Goal: Task Accomplishment & Management: Manage account settings

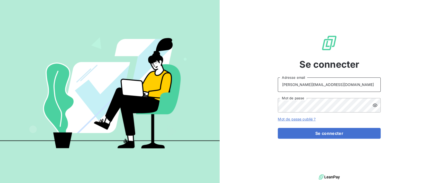
drag, startPoint x: 327, startPoint y: 85, endPoint x: 263, endPoint y: 79, distance: 64.5
click at [263, 79] on div "Se connecter [PERSON_NAME][EMAIL_ADDRESS][DOMAIN_NAME] Adresse email Mot de pas…" at bounding box center [328, 86] width 219 height 173
type input "admin@dumontfrancecave"
click at [306, 118] on link "Mot de passe oublié ?" at bounding box center [297, 119] width 38 height 4
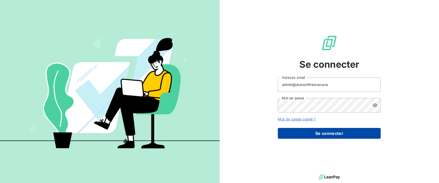
click at [310, 138] on button "Se connecter" at bounding box center [329, 133] width 103 height 11
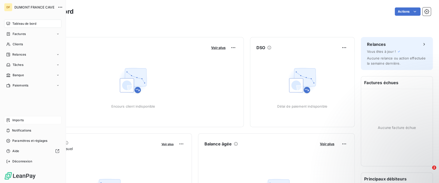
click at [20, 119] on span "Imports" at bounding box center [17, 120] width 11 height 5
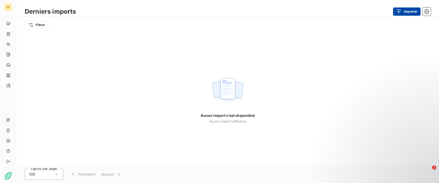
click at [402, 10] on div "button" at bounding box center [400, 11] width 8 height 5
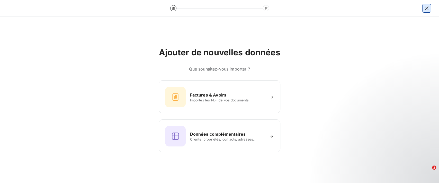
click at [426, 7] on icon "button" at bounding box center [426, 8] width 5 height 5
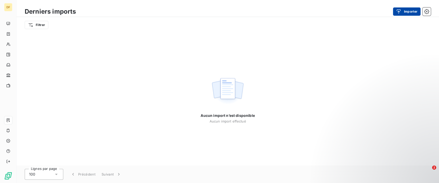
click at [403, 11] on div "button" at bounding box center [400, 11] width 8 height 5
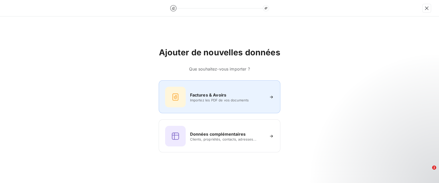
click at [226, 95] on div "Factures & Avoirs" at bounding box center [227, 95] width 75 height 6
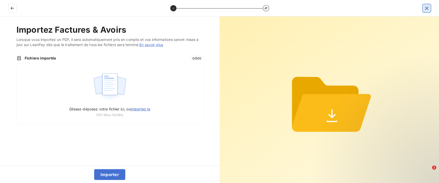
click at [428, 8] on icon "button" at bounding box center [426, 8] width 5 height 5
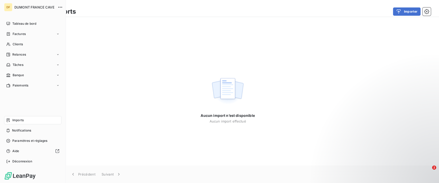
click at [10, 120] on div "Imports" at bounding box center [32, 120] width 57 height 8
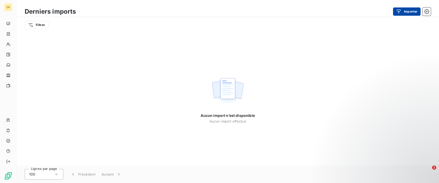
click at [405, 11] on button "Importer" at bounding box center [407, 11] width 28 height 8
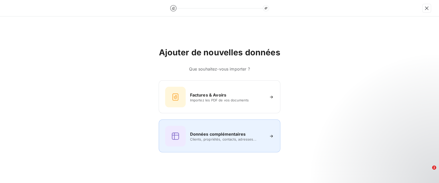
click at [226, 146] on div "Données complémentaires Clients, propriétés, contacts, adresses..." at bounding box center [219, 135] width 121 height 33
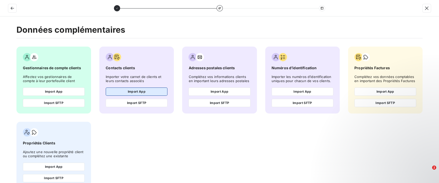
click at [135, 93] on button "Import App" at bounding box center [137, 91] width 62 height 8
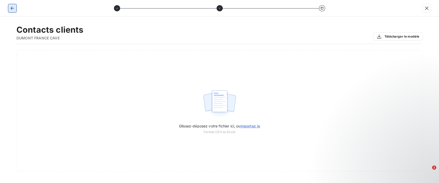
click at [13, 8] on icon "button" at bounding box center [12, 8] width 3 height 3
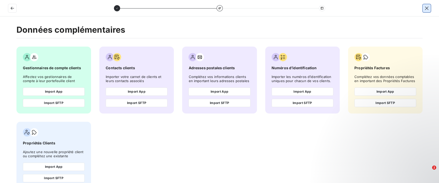
click at [426, 7] on icon "button" at bounding box center [426, 8] width 5 height 5
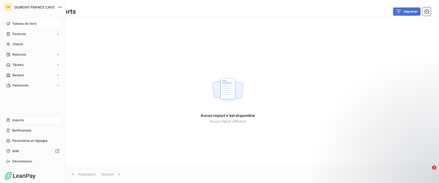
click at [15, 28] on div "Tableau de bord" at bounding box center [32, 24] width 57 height 8
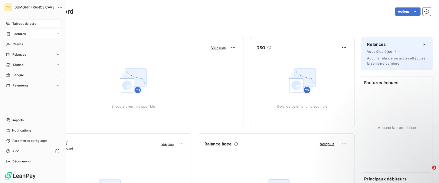
click at [47, 31] on div "Factures" at bounding box center [32, 34] width 57 height 8
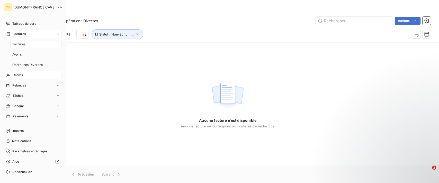
click at [31, 77] on div "Clients" at bounding box center [32, 75] width 57 height 8
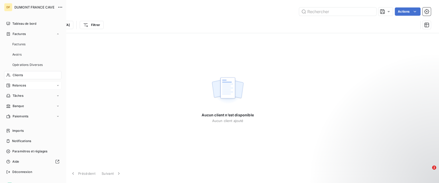
click at [31, 85] on div "Relances" at bounding box center [32, 85] width 57 height 8
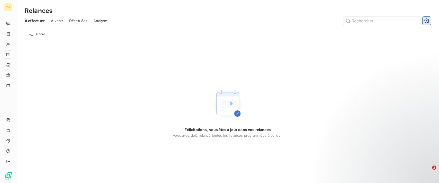
click at [426, 18] on icon "button" at bounding box center [426, 20] width 5 height 5
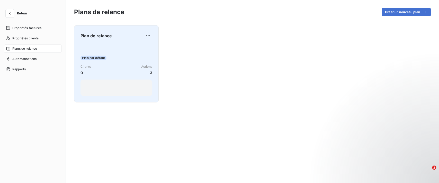
click at [105, 46] on div "Plan par défaut Clients 0 Actions 3" at bounding box center [116, 70] width 72 height 52
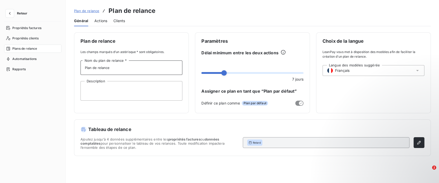
drag, startPoint x: 120, startPoint y: 71, endPoint x: 63, endPoint y: 60, distance: 57.8
click at [63, 60] on div "Retour Propriétés factures Propriétés clients Plans de relance Automatisations …" at bounding box center [219, 91] width 439 height 183
click at [100, 94] on textarea "Description" at bounding box center [131, 91] width 102 height 20
click at [127, 70] on input "Plan de relance" at bounding box center [131, 67] width 102 height 14
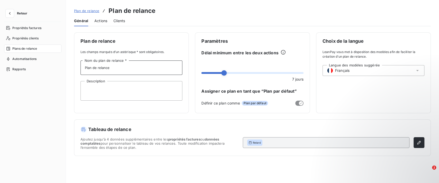
click at [106, 18] on span "Actions" at bounding box center [100, 20] width 13 height 5
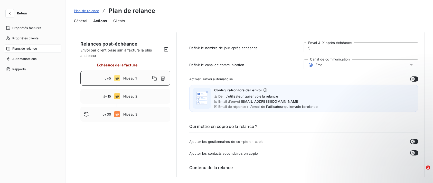
scroll to position [27, 0]
click at [323, 61] on div "Email" at bounding box center [361, 64] width 115 height 11
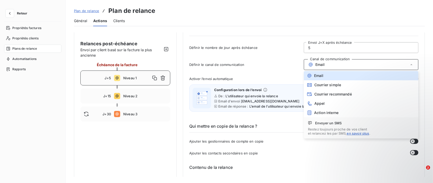
click at [214, 60] on div "Définir le canal de communication Canal de communication Email Email Courrier s…" at bounding box center [303, 66] width 229 height 14
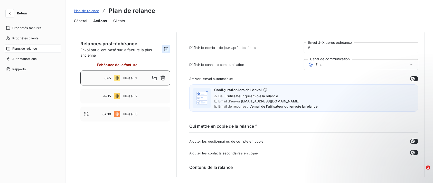
click at [165, 48] on icon "button" at bounding box center [166, 49] width 5 height 5
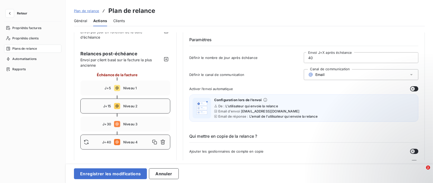
scroll to position [18, 0]
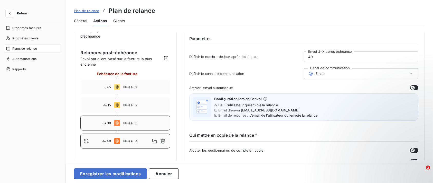
click at [139, 127] on div "J+30 Niveau 3" at bounding box center [125, 122] width 90 height 15
click at [322, 76] on div "Email" at bounding box center [361, 73] width 115 height 11
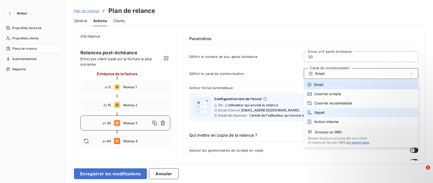
click at [321, 109] on li "Appel" at bounding box center [361, 112] width 115 height 9
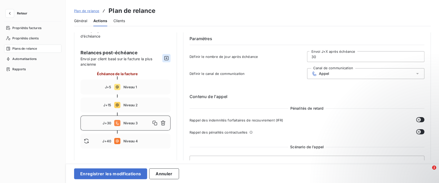
click at [169, 59] on icon "button" at bounding box center [166, 58] width 5 height 5
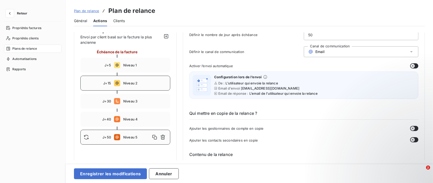
scroll to position [40, 0]
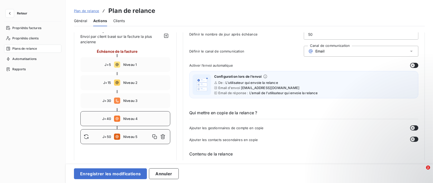
click at [154, 117] on span "Niveau 4" at bounding box center [145, 118] width 44 height 4
click at [136, 118] on span "Niveau 4" at bounding box center [136, 118] width 27 height 4
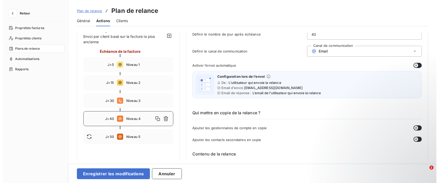
scroll to position [40, 0]
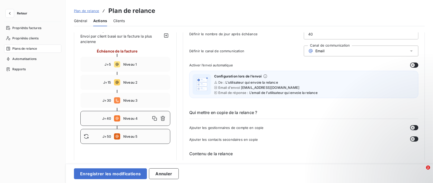
click at [124, 133] on div "J+50 Niveau 5" at bounding box center [125, 136] width 90 height 15
click at [354, 50] on div "Email" at bounding box center [361, 50] width 115 height 11
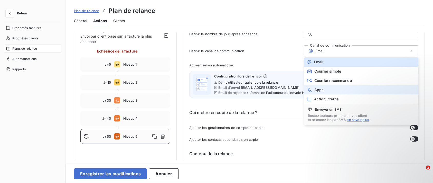
click at [333, 86] on li "Appel" at bounding box center [361, 89] width 115 height 9
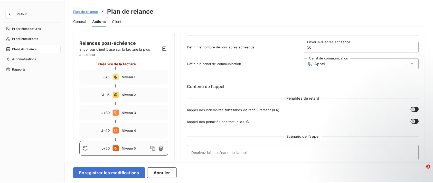
scroll to position [27, 0]
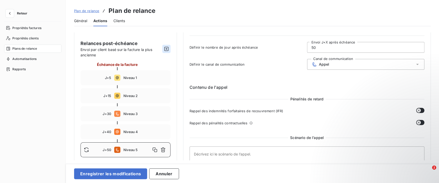
click at [168, 48] on icon "button" at bounding box center [166, 48] width 5 height 5
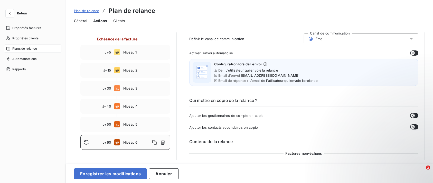
scroll to position [52, 0]
click at [352, 40] on div "Email" at bounding box center [361, 39] width 115 height 11
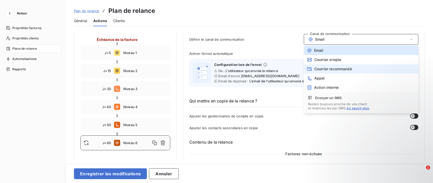
click at [340, 69] on span "Courrier recommandé" at bounding box center [334, 69] width 38 height 4
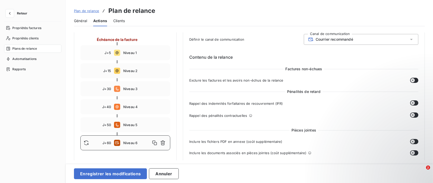
click at [231, 44] on div "Définir le canal de communication Canal de communication Courrier recommandé" at bounding box center [303, 41] width 229 height 14
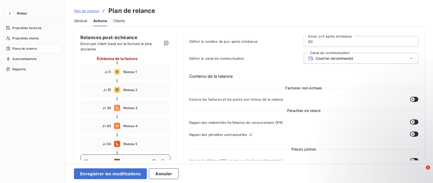
scroll to position [33, 0]
click at [170, 43] on button "button" at bounding box center [166, 43] width 8 height 8
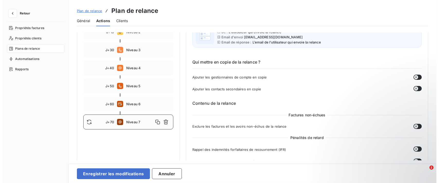
scroll to position [52, 0]
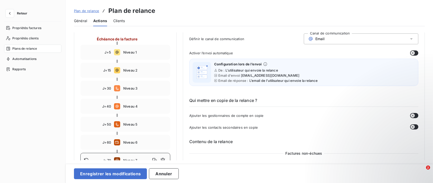
click at [356, 36] on div "Email" at bounding box center [361, 38] width 115 height 11
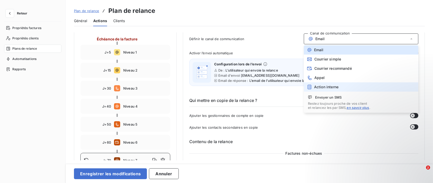
click at [322, 85] on span "Action interne" at bounding box center [326, 87] width 24 height 4
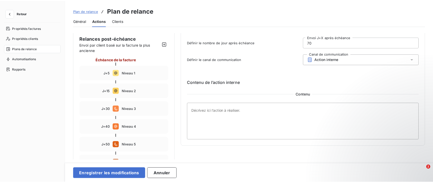
scroll to position [0, 0]
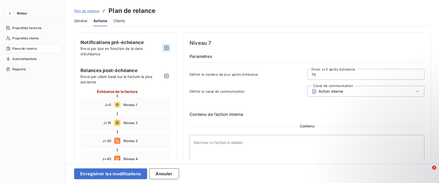
click at [164, 48] on icon "button" at bounding box center [166, 48] width 4 height 4
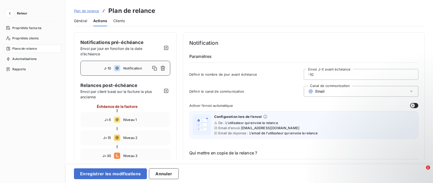
scroll to position [5, 0]
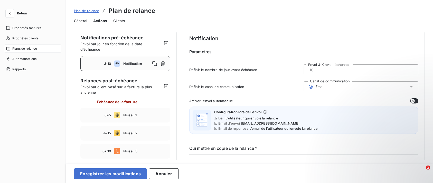
click at [167, 46] on button "button" at bounding box center [166, 43] width 8 height 8
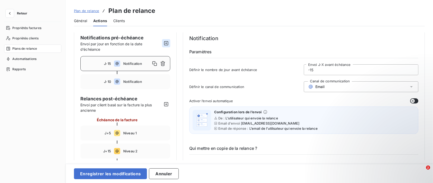
click at [167, 46] on button "button" at bounding box center [166, 43] width 8 height 8
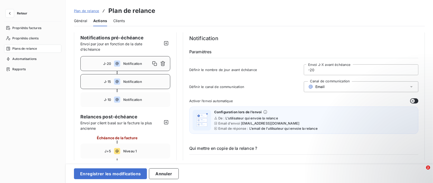
click at [162, 81] on span "Notification" at bounding box center [145, 81] width 44 height 4
type input "-15"
click at [164, 81] on icon "button" at bounding box center [163, 81] width 5 height 5
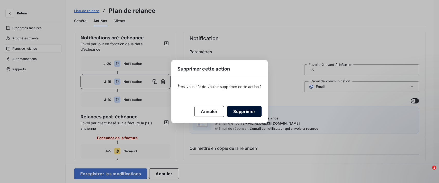
click at [249, 113] on button "Supprimer" at bounding box center [244, 111] width 34 height 11
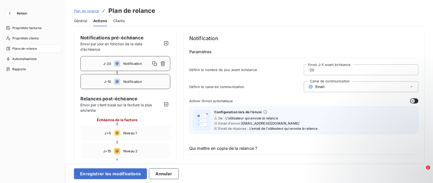
click at [160, 81] on span "Notification" at bounding box center [145, 81] width 44 height 4
type input "-10"
click at [162, 80] on icon "button" at bounding box center [162, 81] width 5 height 5
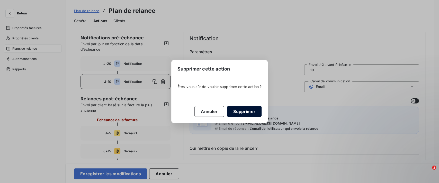
click at [248, 112] on button "Supprimer" at bounding box center [244, 111] width 34 height 11
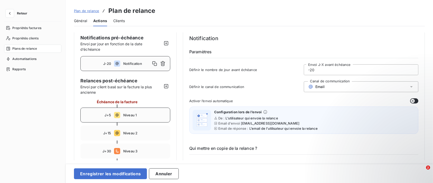
click at [150, 115] on span "Niveau 1" at bounding box center [145, 115] width 44 height 4
type input "5"
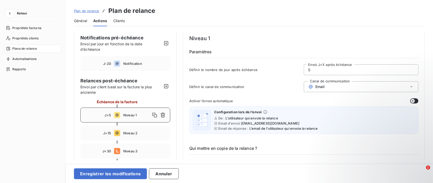
click at [308, 66] on input "5" at bounding box center [361, 70] width 114 height 10
click at [146, 133] on span "Niveau 2" at bounding box center [145, 133] width 44 height 4
click at [143, 112] on div "J+7 Niveau 1" at bounding box center [125, 114] width 90 height 15
click at [144, 131] on span "Niveau 2" at bounding box center [145, 133] width 44 height 4
click at [341, 69] on input "15" at bounding box center [361, 70] width 114 height 10
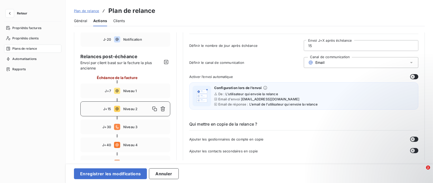
scroll to position [26, 0]
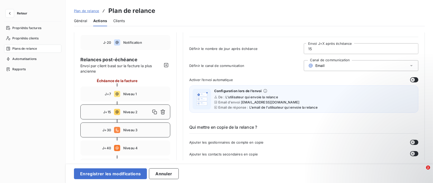
click at [136, 126] on div "J+30 Niveau 3" at bounding box center [125, 129] width 90 height 15
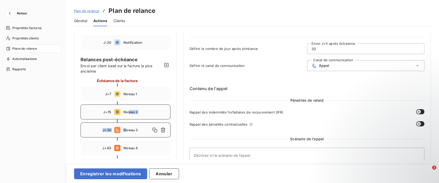
drag, startPoint x: 125, startPoint y: 132, endPoint x: 128, endPoint y: 108, distance: 24.6
click at [128, 108] on div "Échéance de la facture J+7 Niveau 1 J+15 Niveau 2 J+30 Niveau 3 J+40 Niveau 4 J…" at bounding box center [125, 143] width 90 height 131
click at [128, 108] on div "J+15 Niveau 2" at bounding box center [125, 111] width 90 height 15
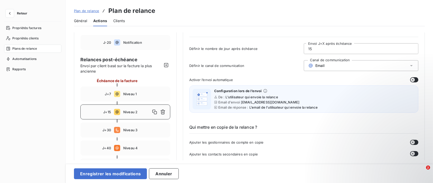
click at [339, 69] on div "Email" at bounding box center [361, 65] width 115 height 11
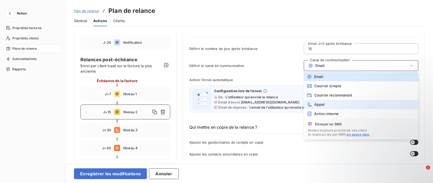
click at [334, 104] on li "Appel" at bounding box center [361, 104] width 115 height 9
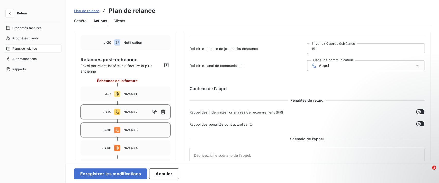
click at [141, 126] on div "J+30 Niveau 3" at bounding box center [125, 129] width 90 height 15
click at [336, 62] on div "Appel" at bounding box center [365, 65] width 117 height 11
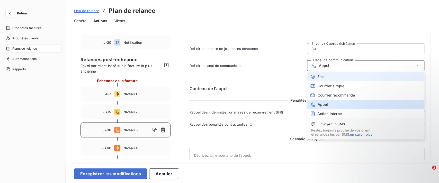
click at [333, 79] on li "Email" at bounding box center [365, 76] width 117 height 9
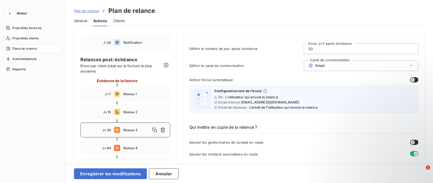
click at [315, 47] on input "30" at bounding box center [361, 48] width 114 height 10
type input "3"
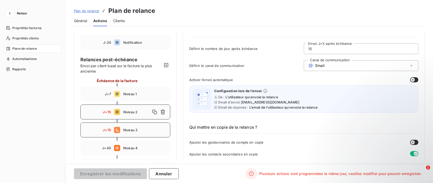
click at [135, 127] on div "J+15 Niveau 3" at bounding box center [125, 129] width 90 height 15
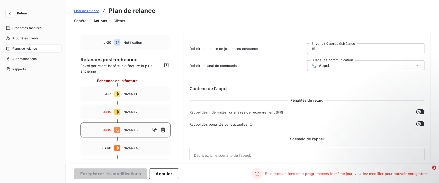
drag, startPoint x: 319, startPoint y: 48, endPoint x: 307, endPoint y: 49, distance: 12.1
click at [307, 49] on input "15" at bounding box center [365, 48] width 117 height 10
click at [135, 111] on span "Niveau 2" at bounding box center [145, 112] width 44 height 4
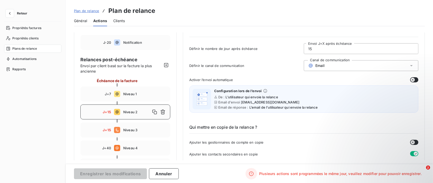
click at [319, 52] on input "15" at bounding box center [361, 48] width 114 height 10
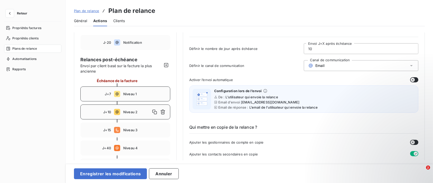
click at [136, 101] on div "J+7 Niveau 1" at bounding box center [125, 93] width 90 height 15
click at [132, 117] on div "J+10 Niveau 2" at bounding box center [125, 111] width 90 height 15
click at [332, 64] on div "Email" at bounding box center [361, 65] width 115 height 11
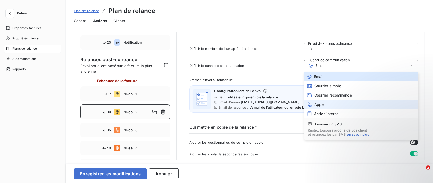
click at [326, 102] on li "Appel" at bounding box center [361, 104] width 115 height 9
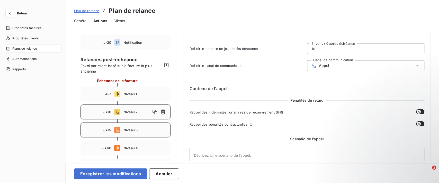
click at [128, 134] on div "J+15 Niveau 3" at bounding box center [125, 129] width 90 height 15
click at [334, 63] on div "Appel" at bounding box center [365, 65] width 117 height 11
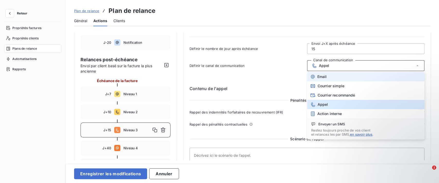
click at [341, 74] on li "Email" at bounding box center [365, 76] width 117 height 9
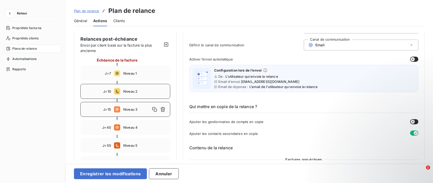
scroll to position [47, 0]
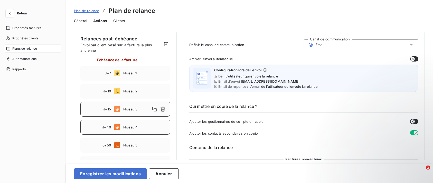
click at [143, 131] on div "J+40 Niveau 4" at bounding box center [125, 127] width 90 height 15
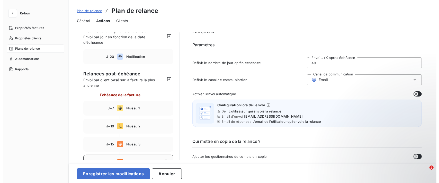
scroll to position [16, 0]
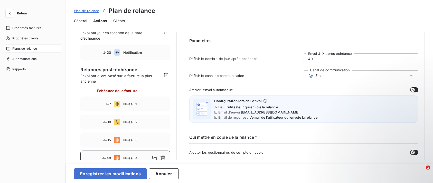
click at [343, 71] on div "Email" at bounding box center [361, 75] width 115 height 11
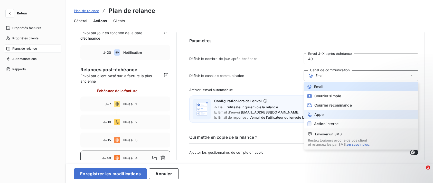
click at [320, 112] on span "Appel" at bounding box center [320, 114] width 11 height 4
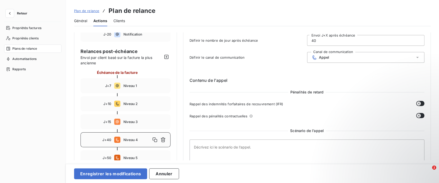
scroll to position [33, 0]
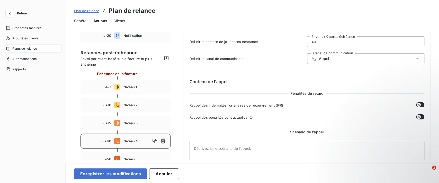
click at [327, 44] on input "40" at bounding box center [365, 41] width 117 height 10
type input "4"
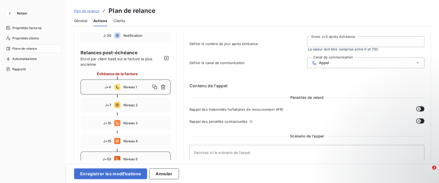
click at [141, 158] on span "Niveau 5" at bounding box center [145, 159] width 44 height 4
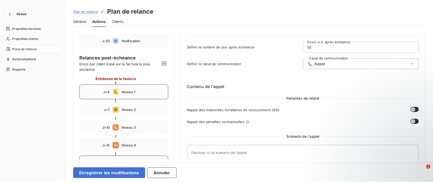
scroll to position [34, 0]
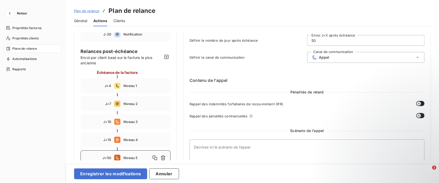
click at [319, 38] on input "50" at bounding box center [365, 40] width 117 height 10
type input "5"
click at [277, 43] on div "Définir le nombre de jour après échéance 22 Envoi J+X après échéance" at bounding box center [306, 42] width 235 height 14
click at [144, 87] on span "Niveau 1" at bounding box center [145, 86] width 44 height 4
type input "4"
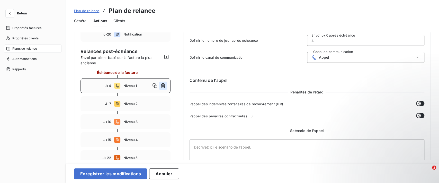
click at [164, 85] on icon "button" at bounding box center [163, 85] width 5 height 5
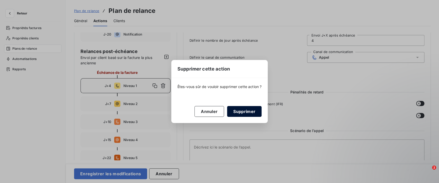
click at [230, 112] on button "Supprimer" at bounding box center [244, 111] width 34 height 11
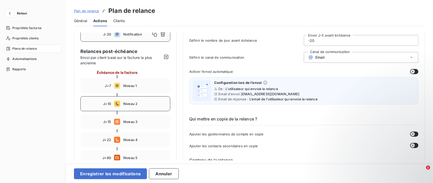
scroll to position [54, 0]
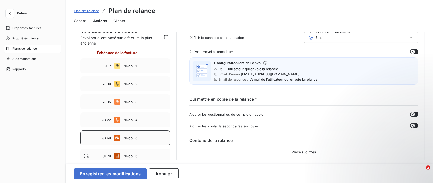
click at [137, 141] on div "J+60 Niveau 5" at bounding box center [125, 137] width 90 height 15
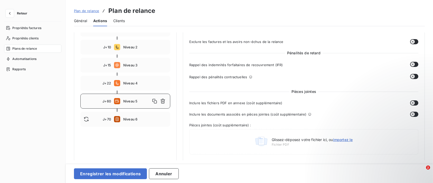
scroll to position [91, 0]
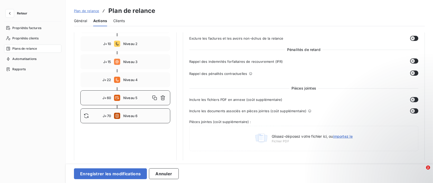
click at [151, 118] on div "J+70 Niveau 6" at bounding box center [125, 115] width 90 height 15
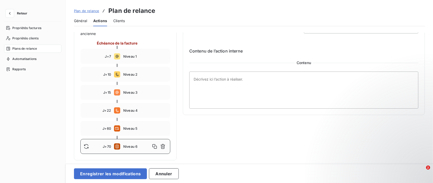
type input "70"
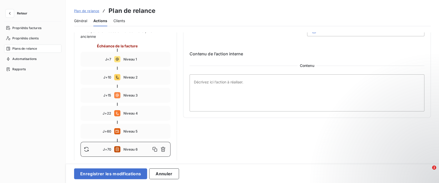
scroll to position [60, 0]
click at [255, 86] on textarea at bounding box center [306, 93] width 235 height 37
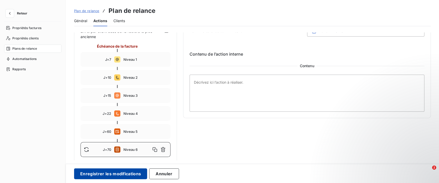
click at [123, 173] on button "Enregistrer les modifications" at bounding box center [110, 173] width 73 height 11
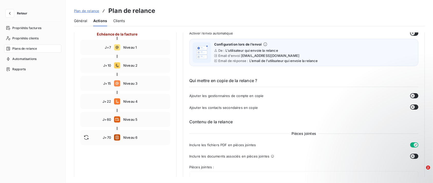
scroll to position [29, 0]
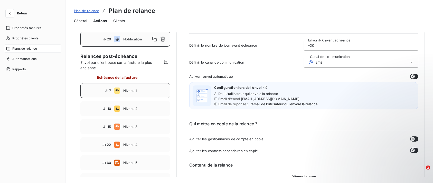
click at [161, 85] on div "J+7 Niveau 1" at bounding box center [125, 90] width 90 height 15
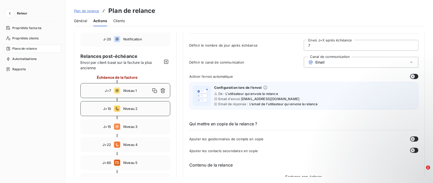
click at [151, 106] on span "Niveau 2" at bounding box center [145, 108] width 44 height 4
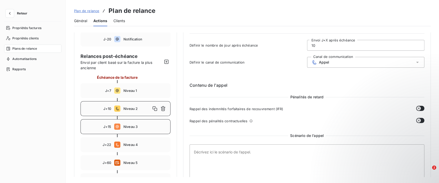
click at [149, 122] on div "J+15 Niveau 3" at bounding box center [125, 126] width 90 height 15
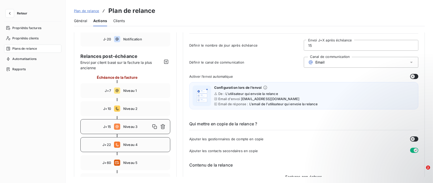
click at [147, 145] on span "Niveau 4" at bounding box center [145, 144] width 44 height 4
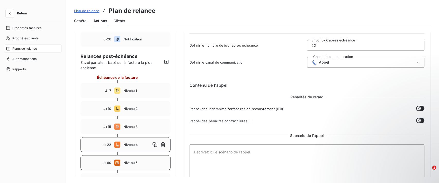
click at [146, 163] on span "Niveau 5" at bounding box center [145, 162] width 44 height 4
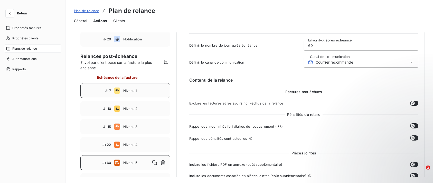
click at [146, 96] on div "J+7 Niveau 1" at bounding box center [125, 90] width 90 height 15
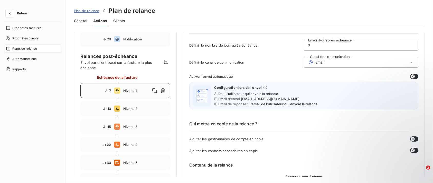
click at [259, 58] on div "Définir le canal de communication Canal de communication Email" at bounding box center [303, 64] width 229 height 14
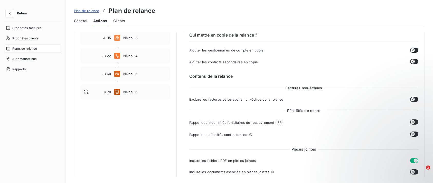
scroll to position [117, 0]
drag, startPoint x: 194, startPoint y: 47, endPoint x: 189, endPoint y: 57, distance: 10.8
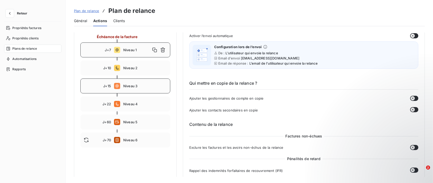
click at [137, 86] on span "Niveau 3" at bounding box center [145, 86] width 44 height 4
type input "15"
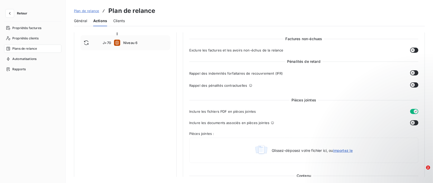
scroll to position [168, 0]
click at [413, 85] on button "button" at bounding box center [414, 83] width 8 height 5
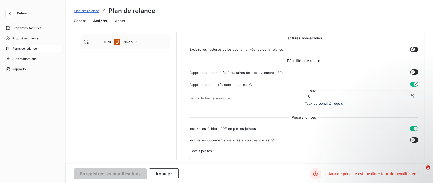
drag, startPoint x: 348, startPoint y: 99, endPoint x: 298, endPoint y: 94, distance: 50.4
click at [298, 94] on div "Définir le taux à appliquer 0 Taux Taux de pénalité requis" at bounding box center [303, 97] width 229 height 15
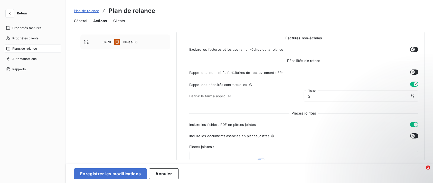
type input "2"
click at [259, 74] on span "Rappel des indemnités forfaitaires de recouvrement (IFR)" at bounding box center [236, 72] width 94 height 4
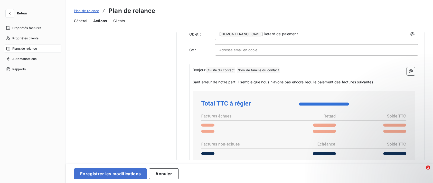
scroll to position [253, 0]
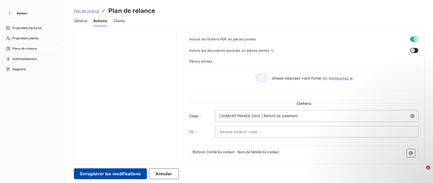
click at [104, 174] on button "Enregistrer les modifications" at bounding box center [110, 173] width 73 height 11
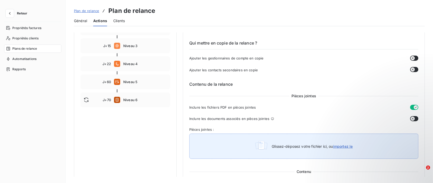
scroll to position [34, 0]
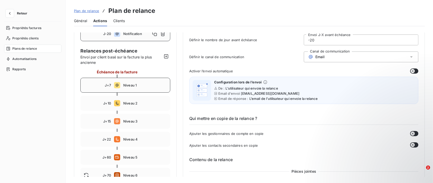
click at [168, 83] on div "J+7 Niveau 1" at bounding box center [125, 85] width 90 height 15
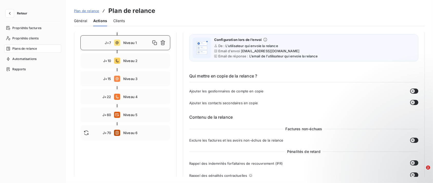
scroll to position [74, 0]
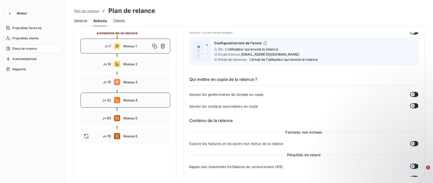
click at [153, 101] on span "Niveau 4" at bounding box center [145, 100] width 44 height 4
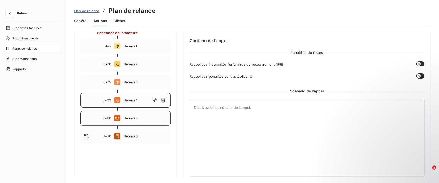
click at [147, 111] on div "J+60 Niveau 5" at bounding box center [125, 118] width 90 height 15
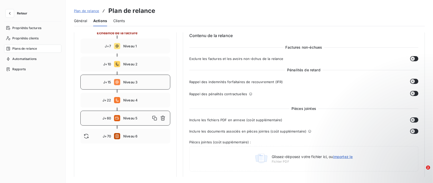
click at [149, 79] on div "J+15 Niveau 3" at bounding box center [125, 82] width 90 height 15
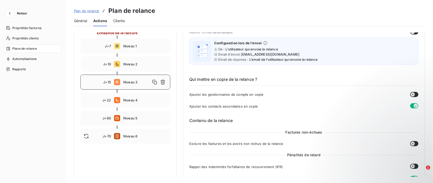
type input "15"
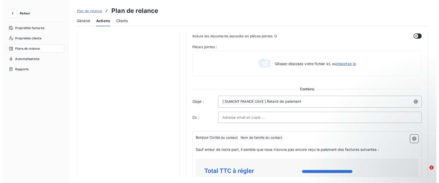
scroll to position [295, 0]
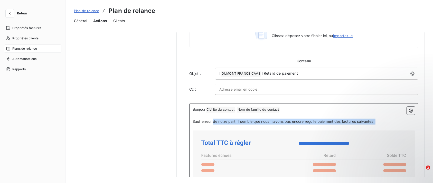
drag, startPoint x: 385, startPoint y: 119, endPoint x: 213, endPoint y: 122, distance: 171.7
click at [213, 122] on p "Sauf erreur de notre part, il semble que nous n’avons pas encore reçu le paieme…" at bounding box center [304, 121] width 223 height 6
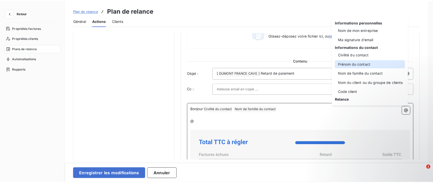
scroll to position [7, 0]
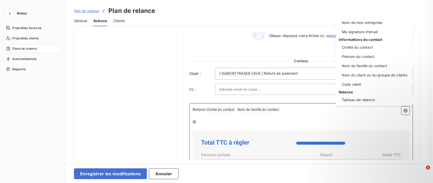
click at [241, 118] on html "Retour Propriétés factures Propriétés clients Plans de relance Automatisations …" at bounding box center [216, 91] width 433 height 183
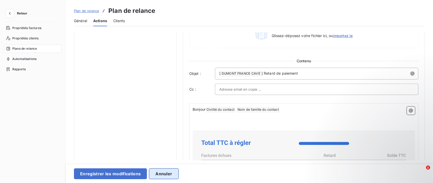
click at [174, 170] on button "Annuler" at bounding box center [164, 173] width 30 height 11
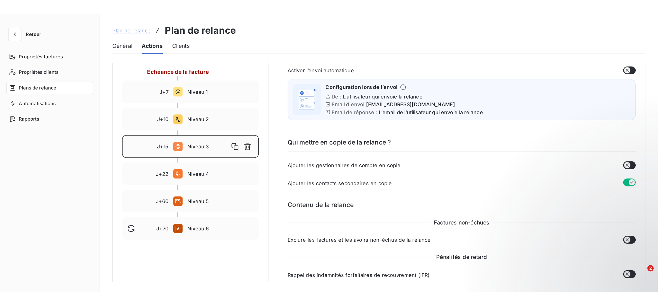
scroll to position [58, 0]
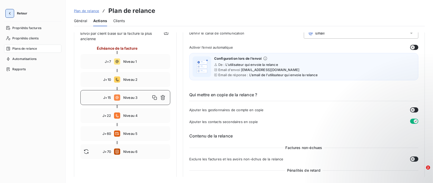
click at [9, 15] on icon "button" at bounding box center [9, 13] width 5 height 5
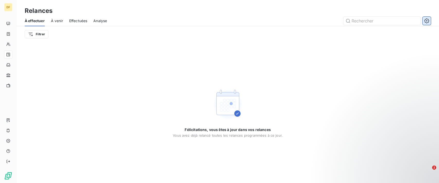
click at [426, 18] on icon "button" at bounding box center [426, 20] width 5 height 5
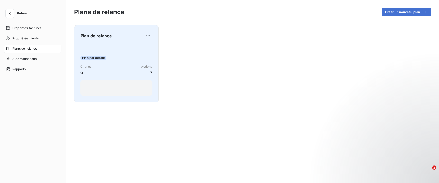
click at [133, 52] on div "Plan par défaut Clients 0 Actions 7" at bounding box center [116, 70] width 72 height 52
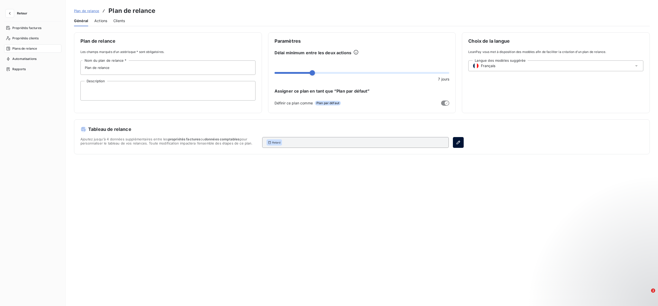
click at [438, 141] on icon "button" at bounding box center [458, 143] width 4 height 4
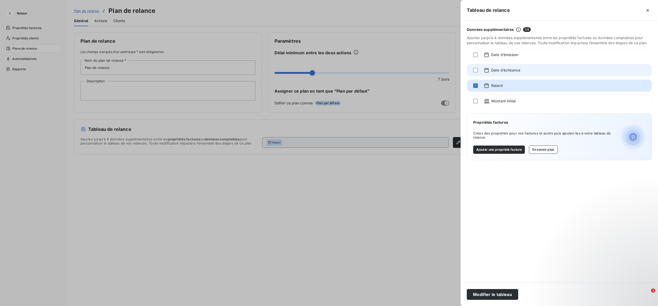
click at [438, 67] on div "Date d’échéance" at bounding box center [559, 70] width 185 height 12
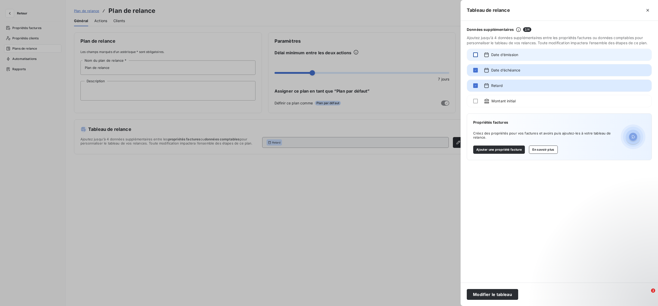
click at [438, 54] on div at bounding box center [475, 54] width 5 height 5
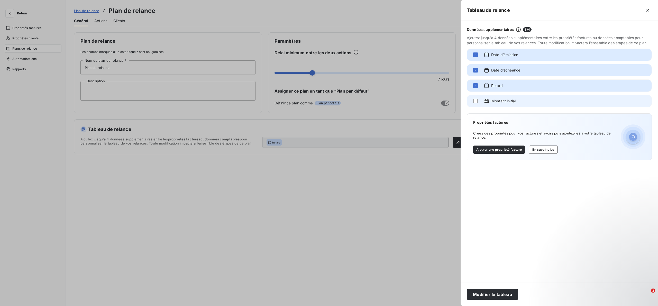
click at [438, 101] on div "Montant initial" at bounding box center [559, 101] width 185 height 12
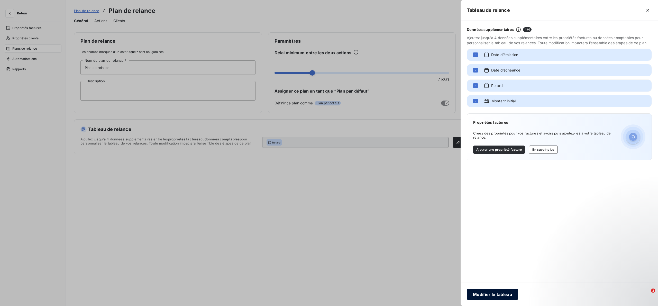
click at [438, 182] on button "Modifier le tableau" at bounding box center [492, 294] width 51 height 11
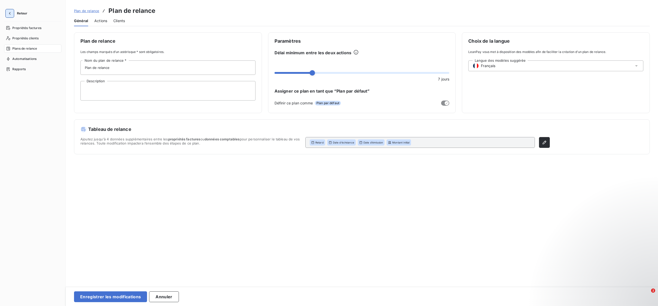
click at [14, 15] on button "button" at bounding box center [10, 13] width 8 height 8
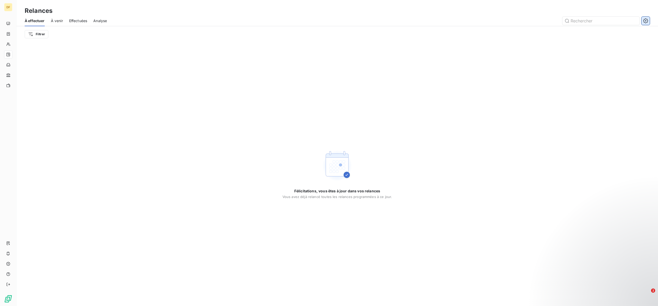
click at [438, 21] on icon "button" at bounding box center [645, 20] width 5 height 5
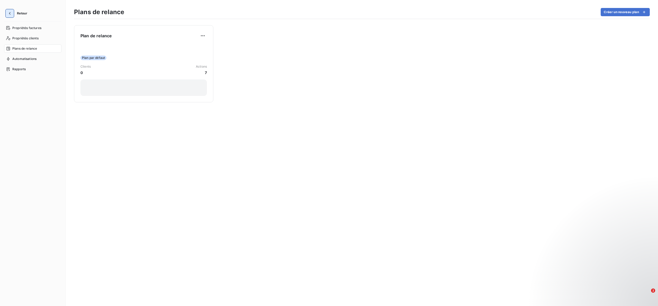
click at [10, 13] on icon "button" at bounding box center [10, 13] width 2 height 3
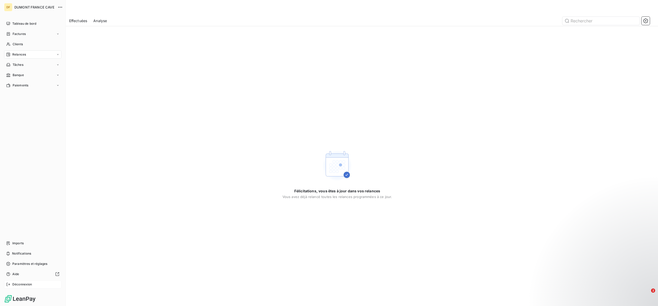
click at [26, 182] on div "Déconnexion" at bounding box center [32, 284] width 57 height 8
